Goal: Task Accomplishment & Management: Use online tool/utility

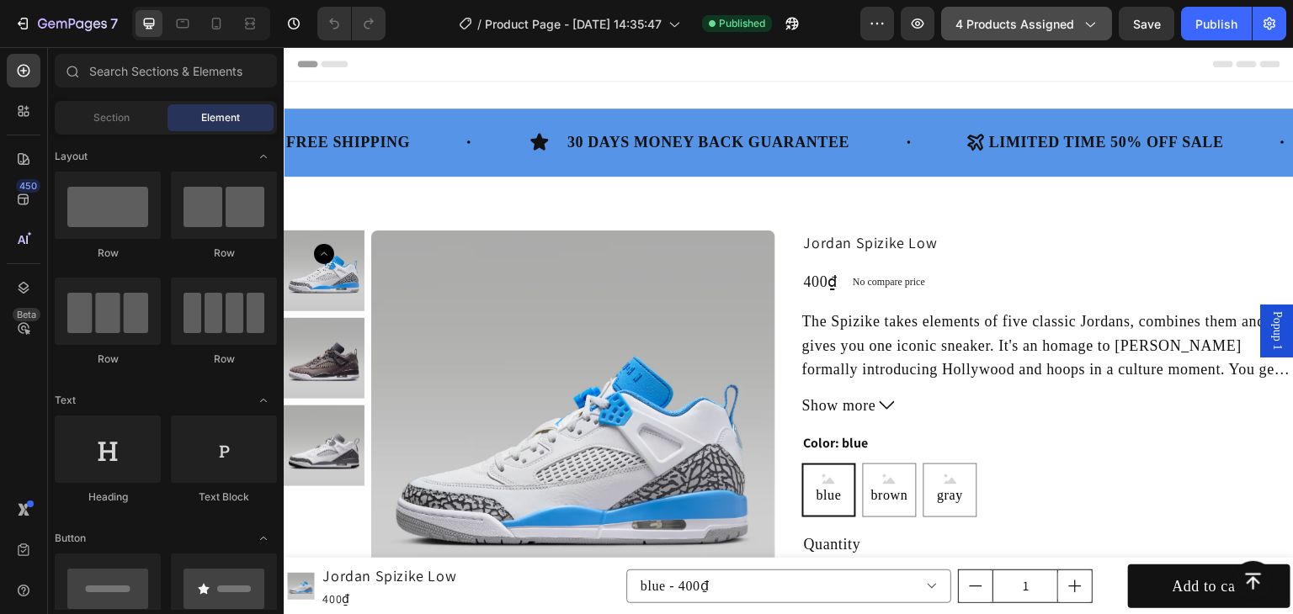
click at [1100, 25] on button "4 products assigned" at bounding box center [1026, 24] width 171 height 34
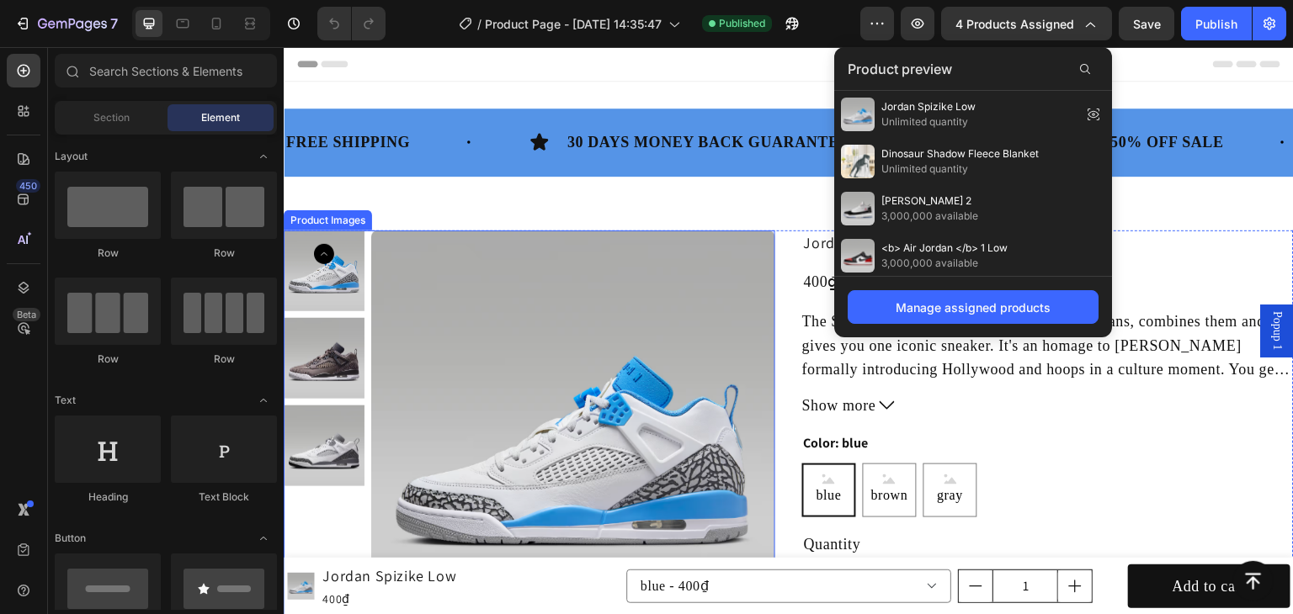
click at [768, 242] on img at bounding box center [573, 433] width 404 height 404
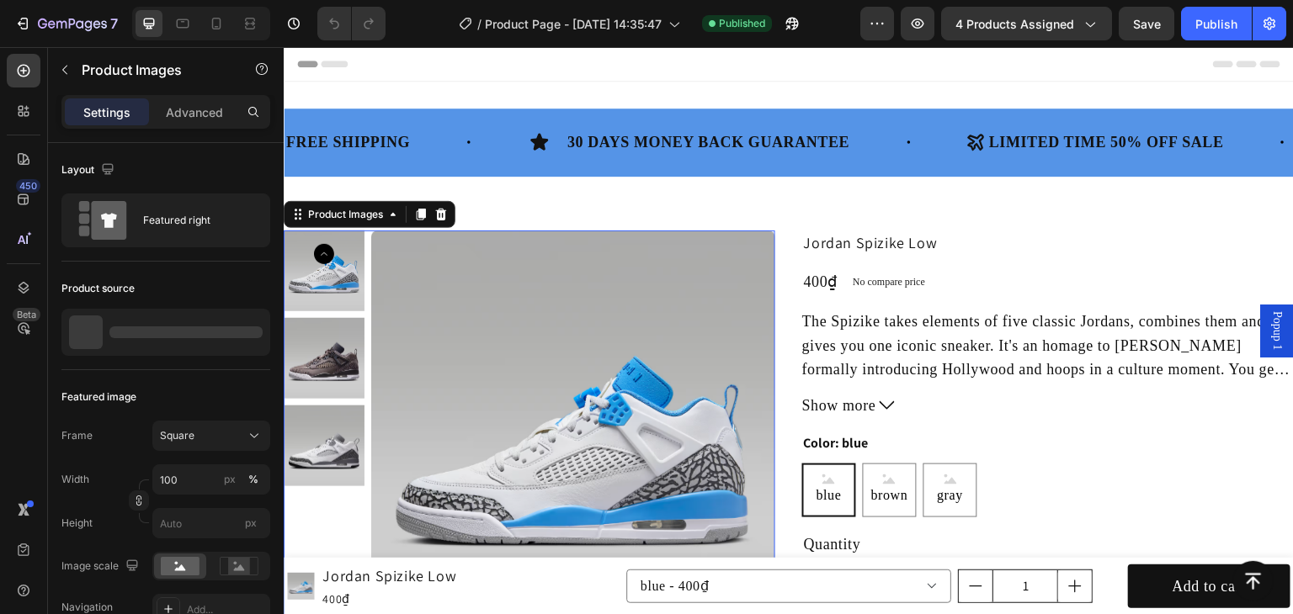
scroll to position [224, 0]
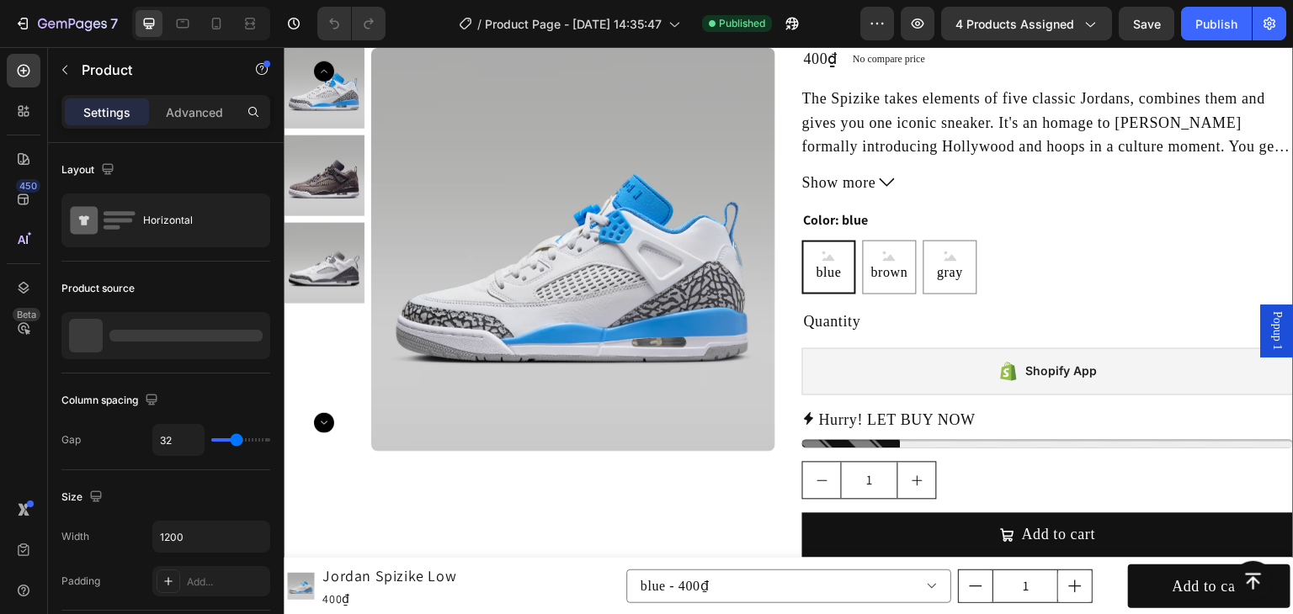
click at [786, 217] on div "Product Images Jordan Spizike Low Product Title 400₫ Product Price Product Pric…" at bounding box center [789, 311] width 1010 height 608
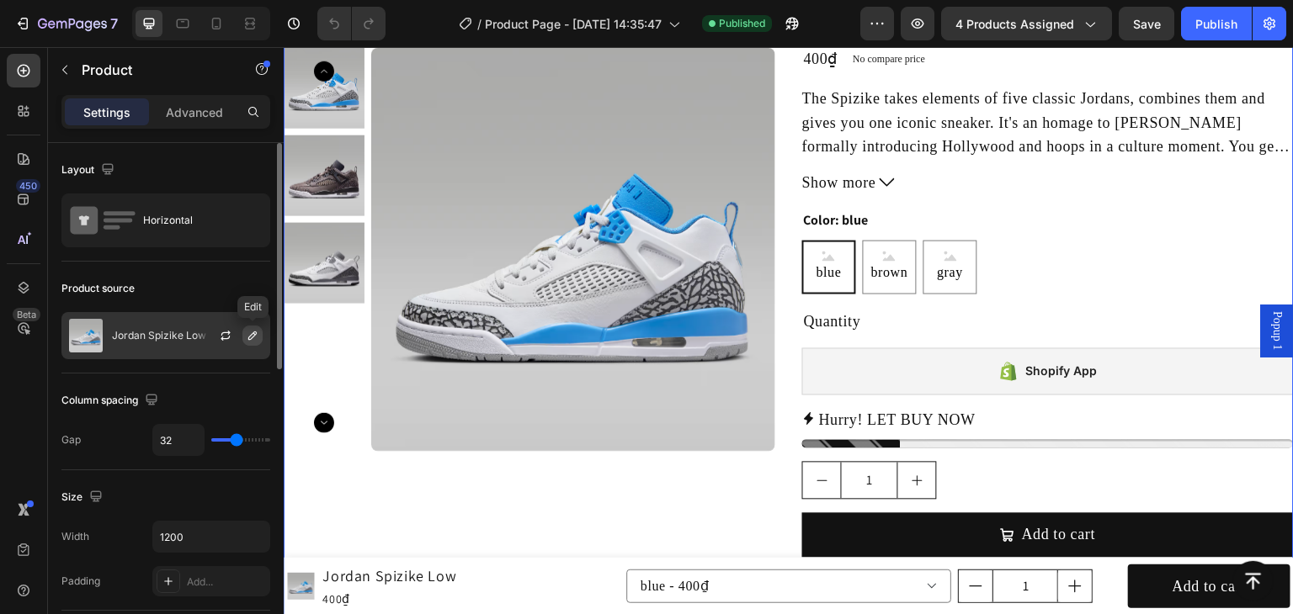
click at [245, 337] on button "button" at bounding box center [252, 336] width 20 height 20
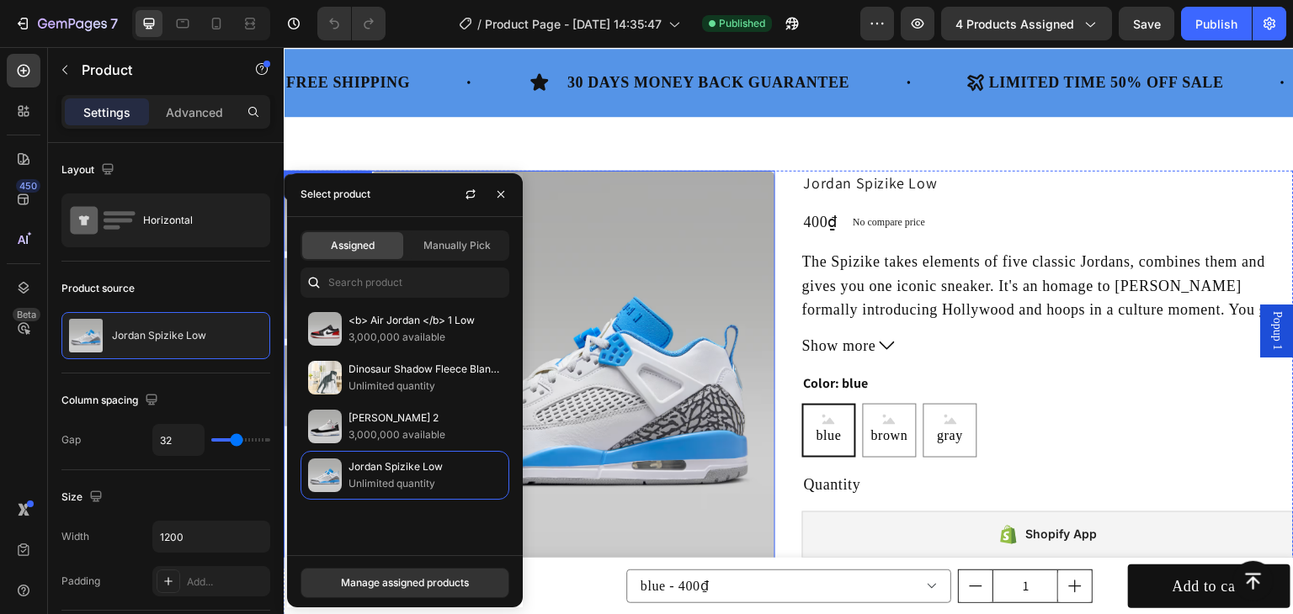
scroll to position [112, 0]
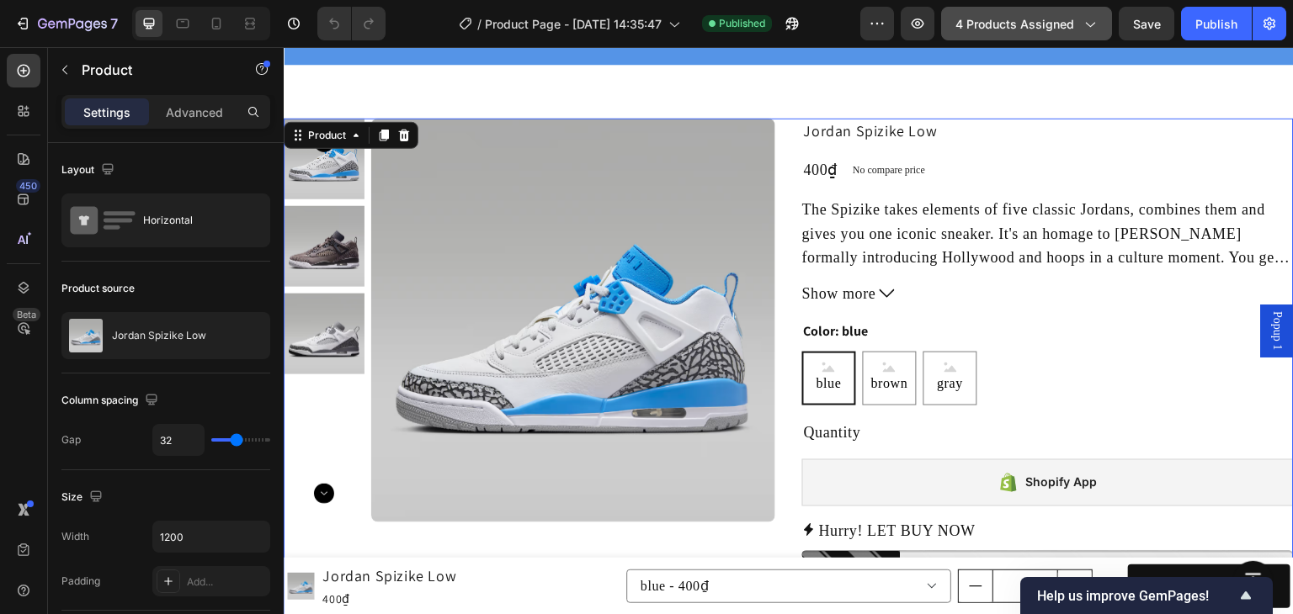
click at [1090, 24] on icon "button" at bounding box center [1088, 23] width 17 height 17
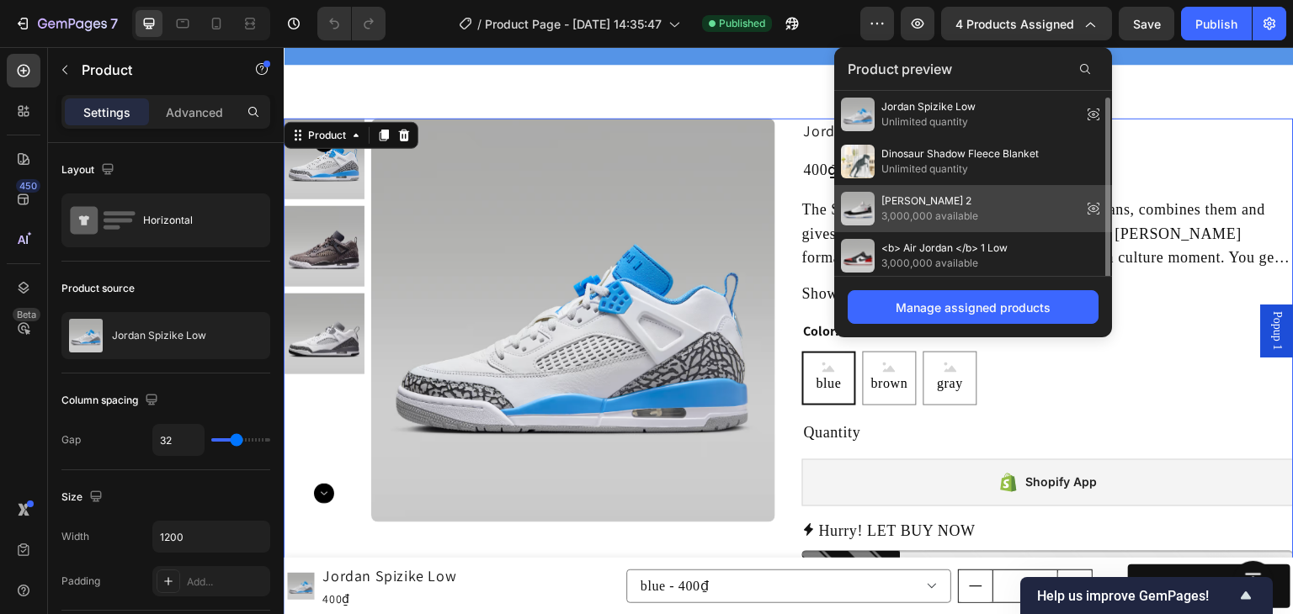
scroll to position [3, 0]
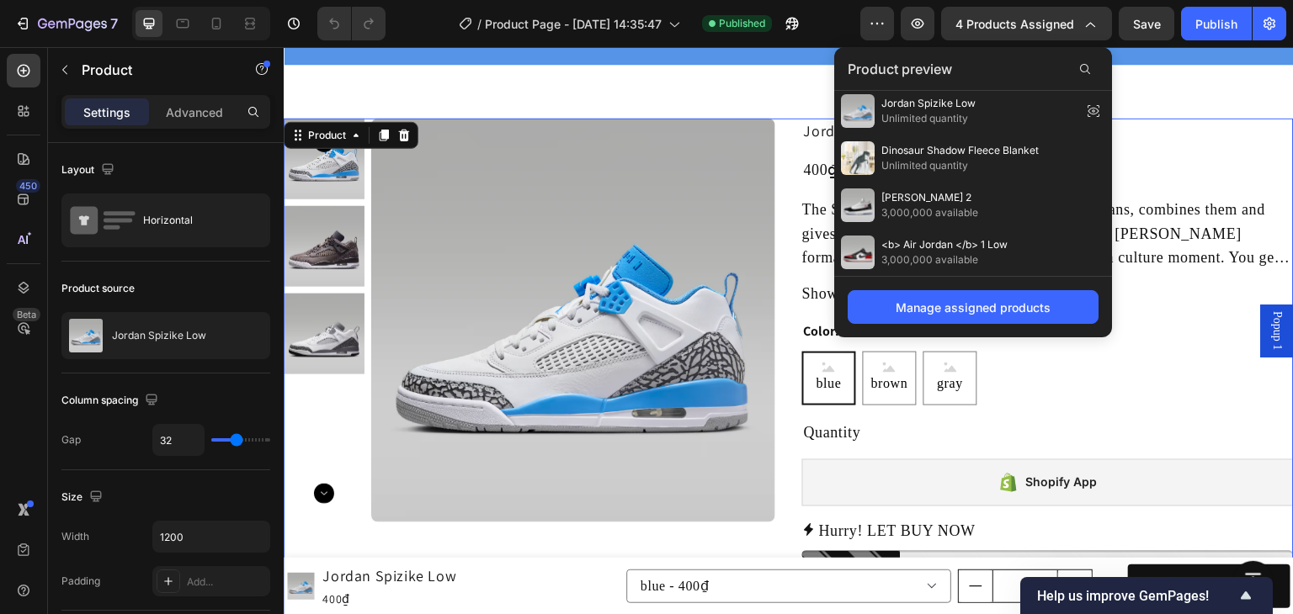
click at [822, 20] on div "/ Product Page - [DATE] 14:35:47 Published" at bounding box center [629, 24] width 461 height 34
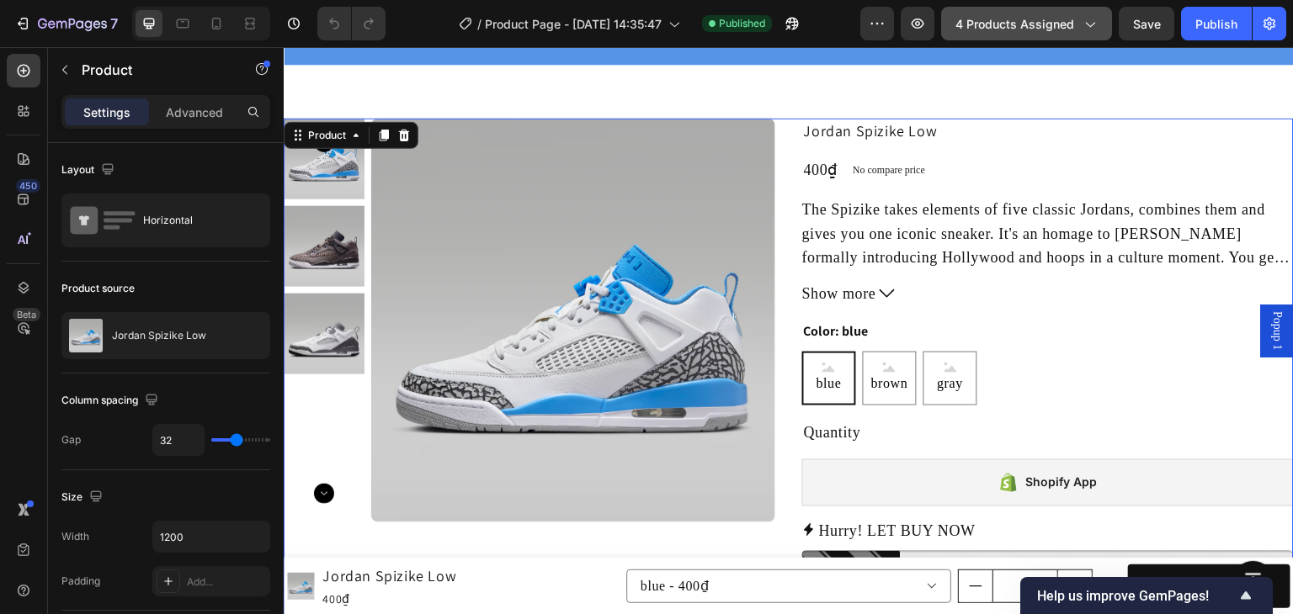
click at [1067, 22] on span "4 products assigned" at bounding box center [1014, 24] width 119 height 18
